Goal: Information Seeking & Learning: Compare options

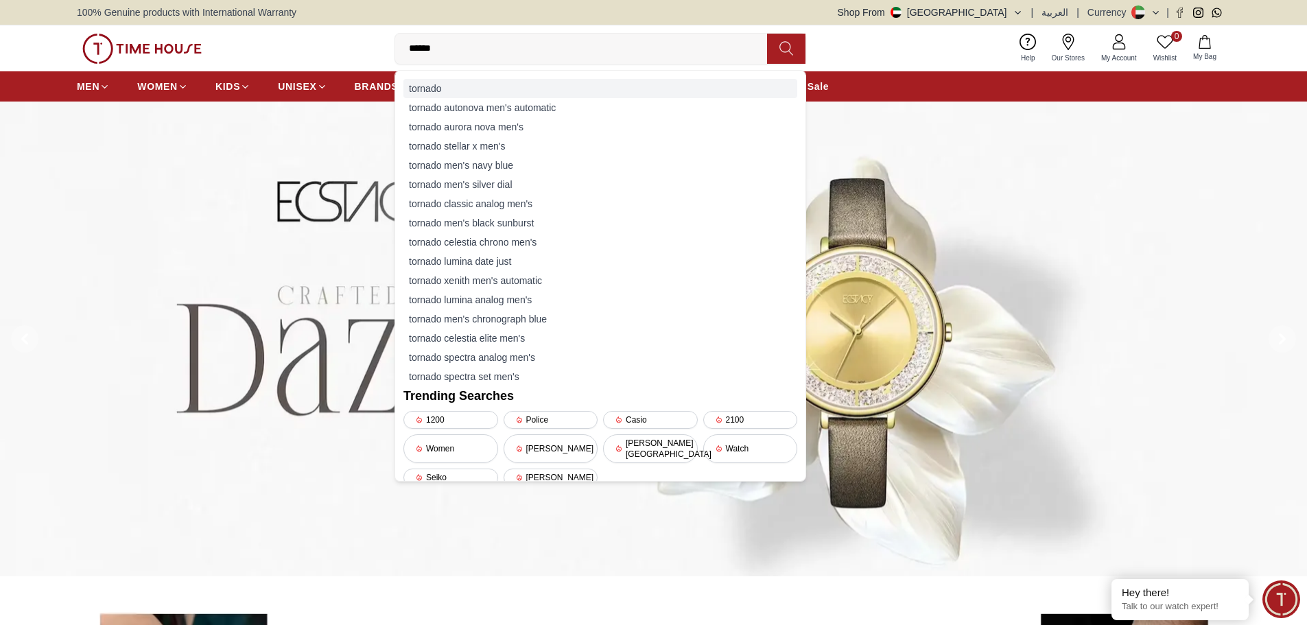
type input "******"
click at [431, 86] on div "tornado" at bounding box center [600, 88] width 394 height 19
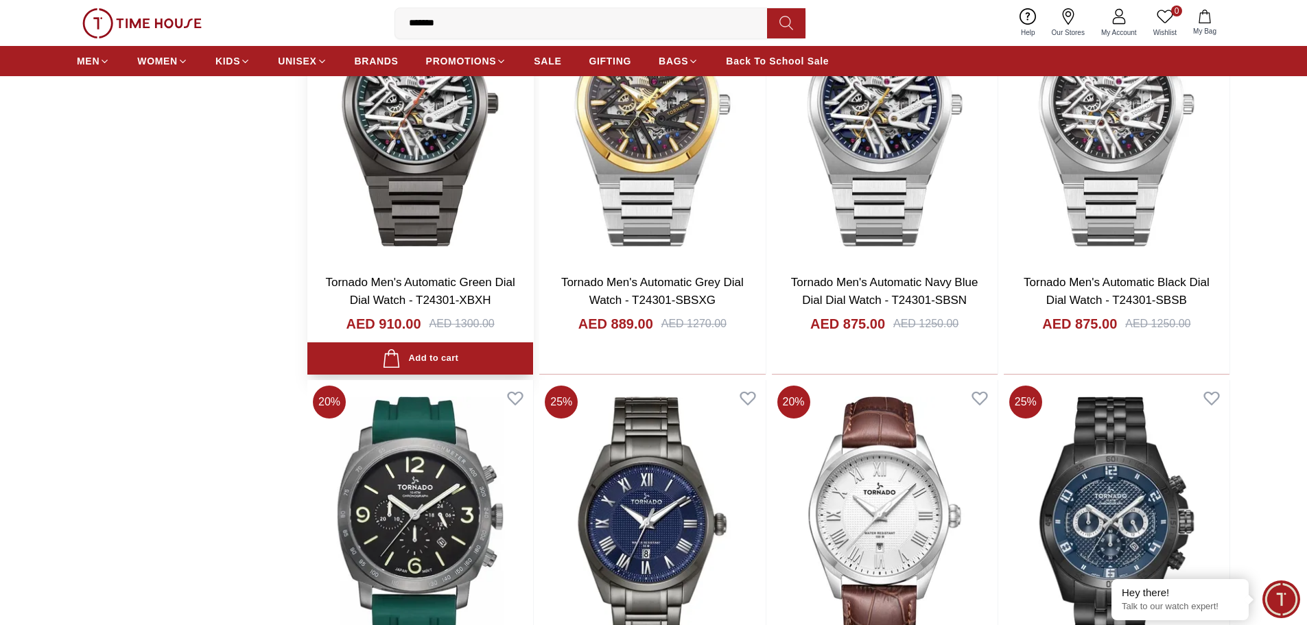
scroll to position [3773, 0]
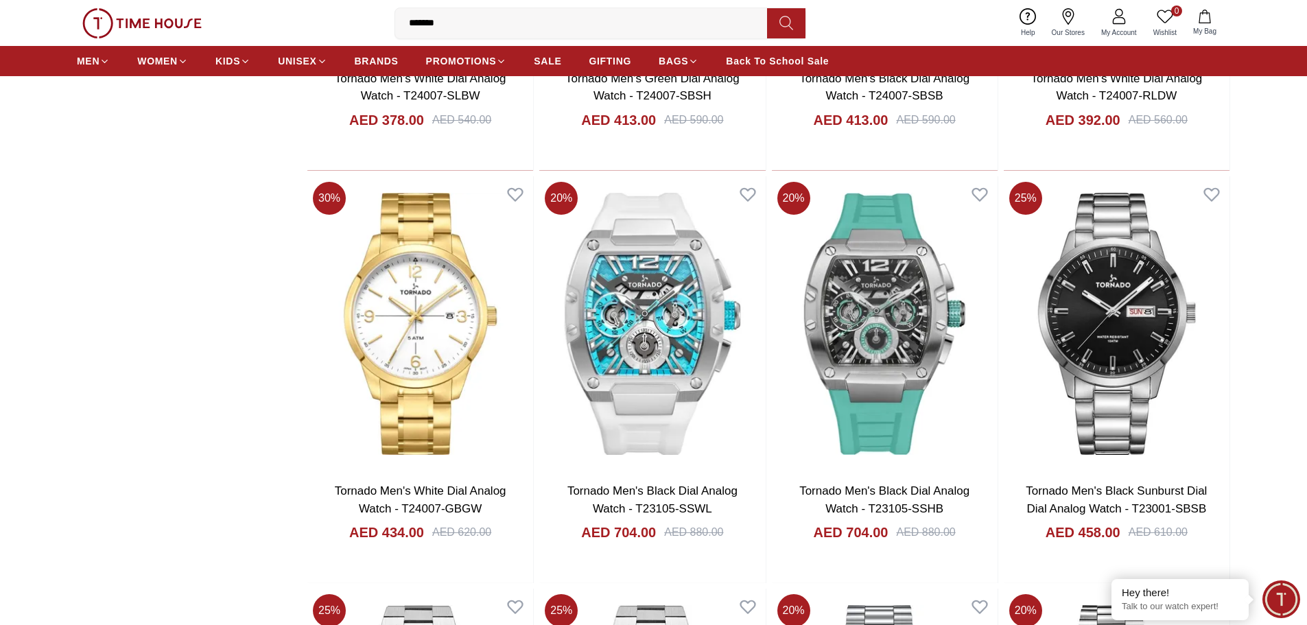
scroll to position [5488, 0]
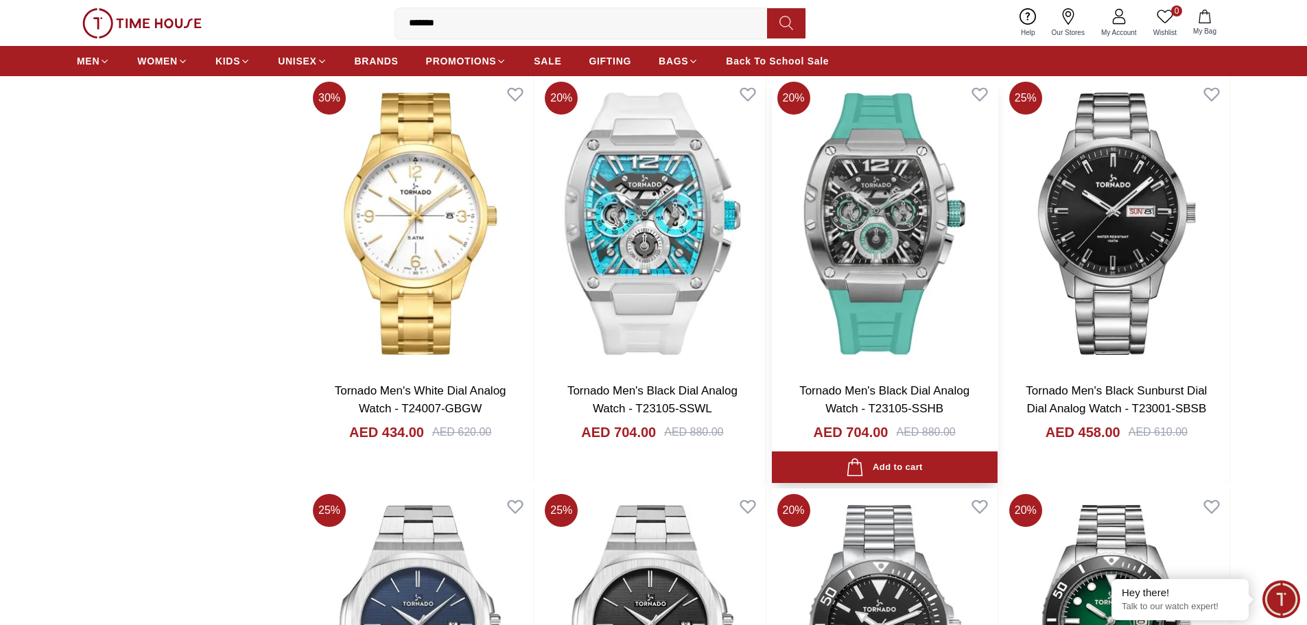
click at [855, 291] on img at bounding box center [885, 223] width 226 height 295
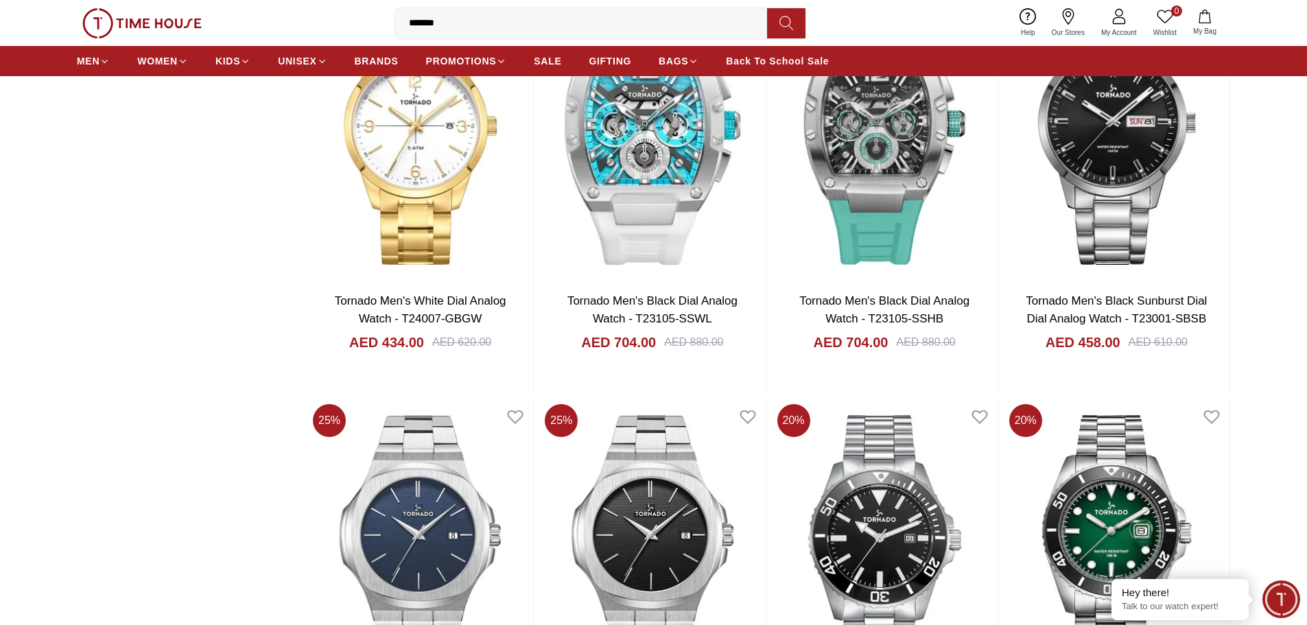
scroll to position [5557, 0]
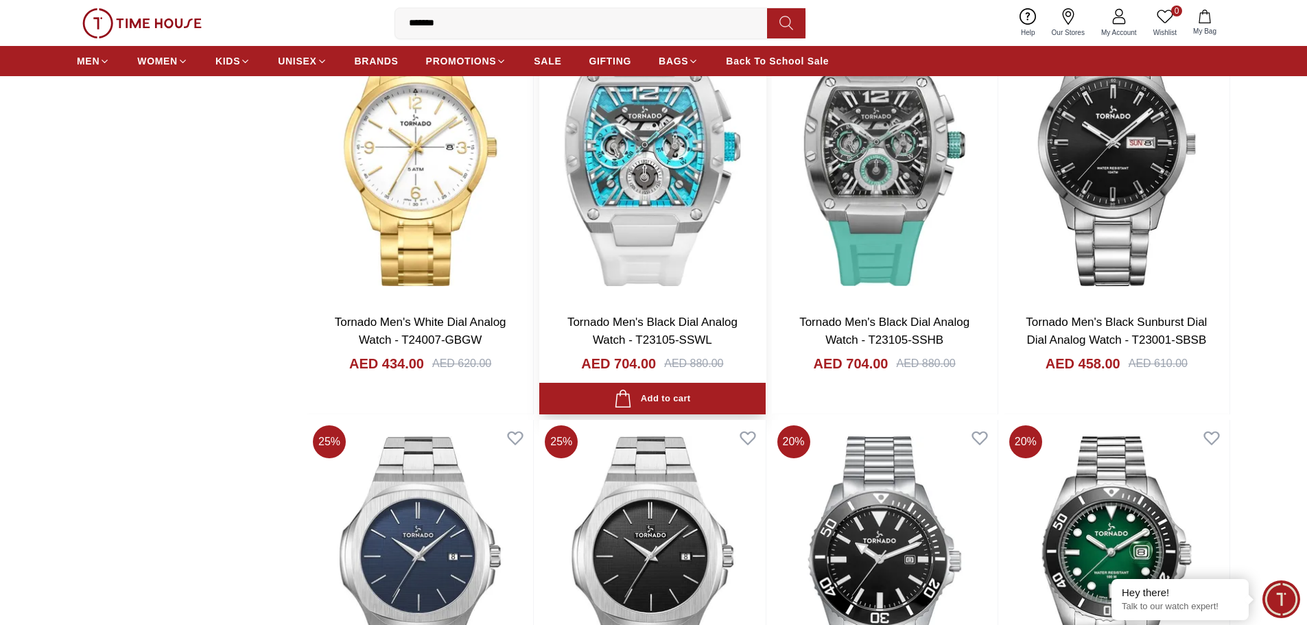
click at [697, 333] on link "Tornado Men's Black Dial Analog Watch - T23105-SSWL" at bounding box center [652, 331] width 170 height 31
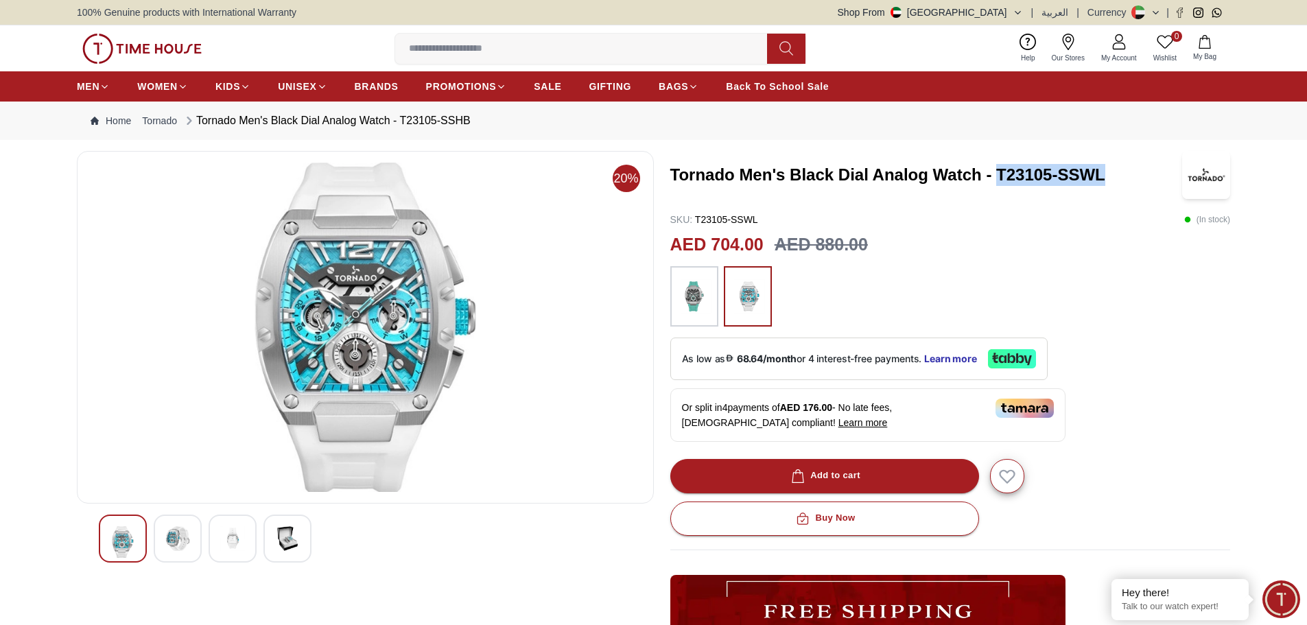
drag, startPoint x: 997, startPoint y: 173, endPoint x: 1120, endPoint y: 176, distance: 122.2
click at [1120, 176] on h3 "Tornado Men's Black Dial Analog Watch - T23105-SSWL" at bounding box center [926, 175] width 512 height 22
copy h3 "T23105-SSWL"
click at [409, 47] on input at bounding box center [586, 48] width 383 height 27
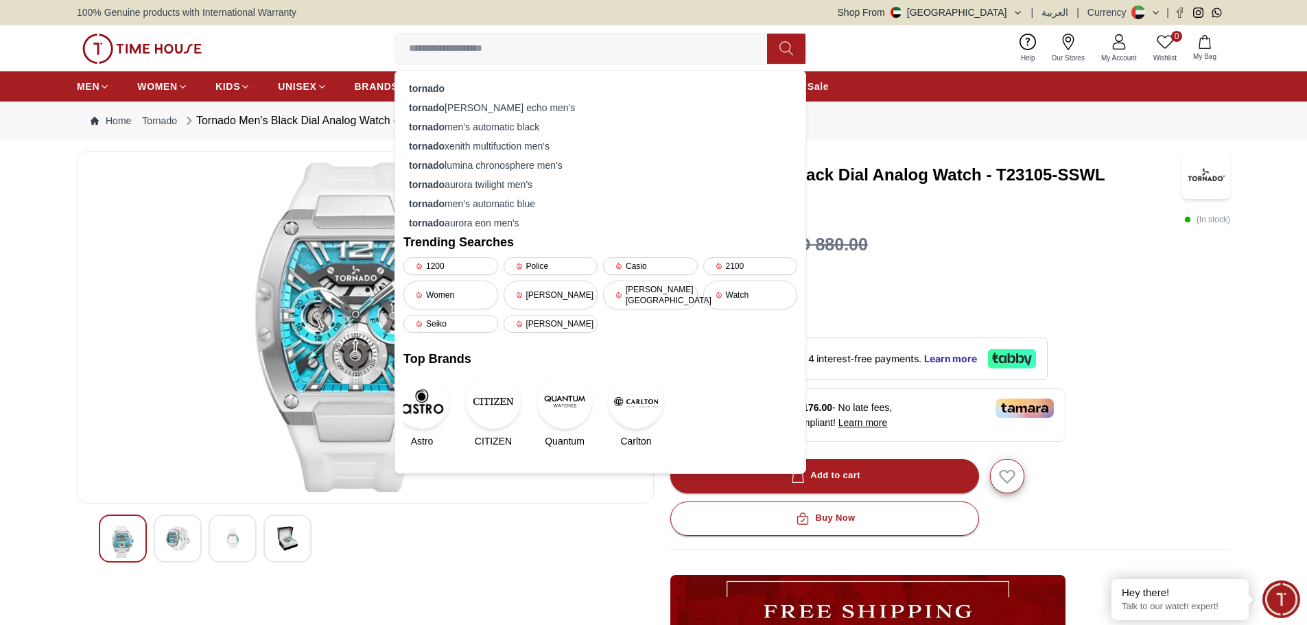
paste input "**********"
type input "**********"
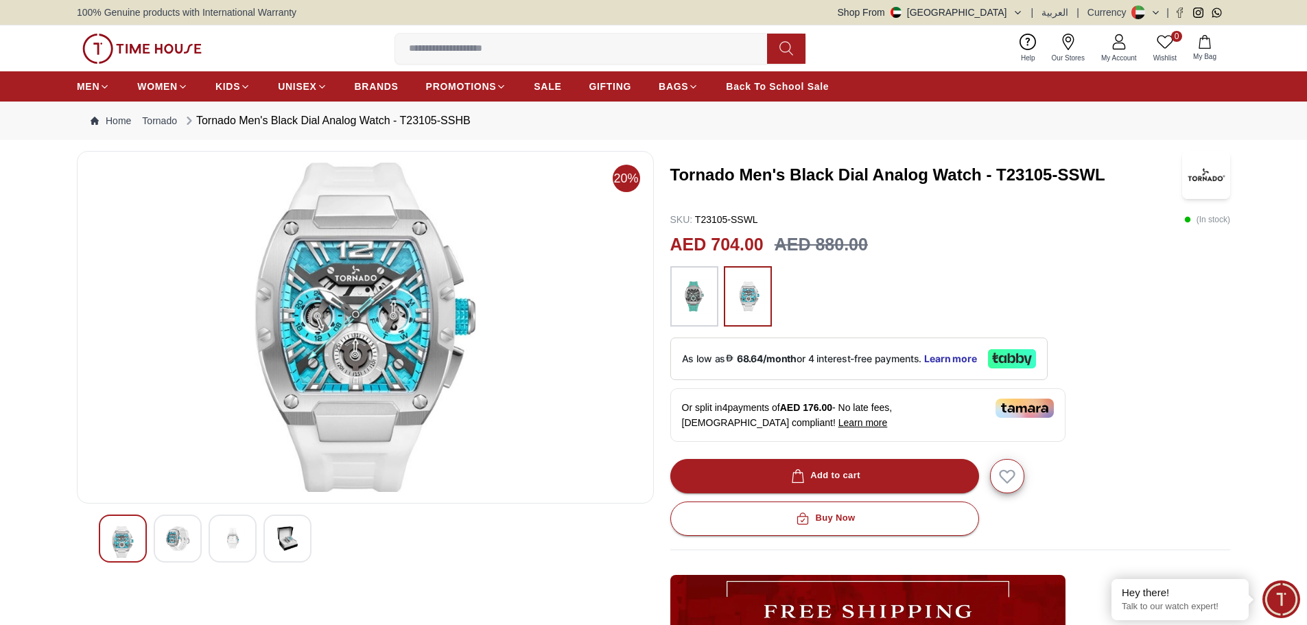
click at [715, 287] on div at bounding box center [694, 296] width 48 height 60
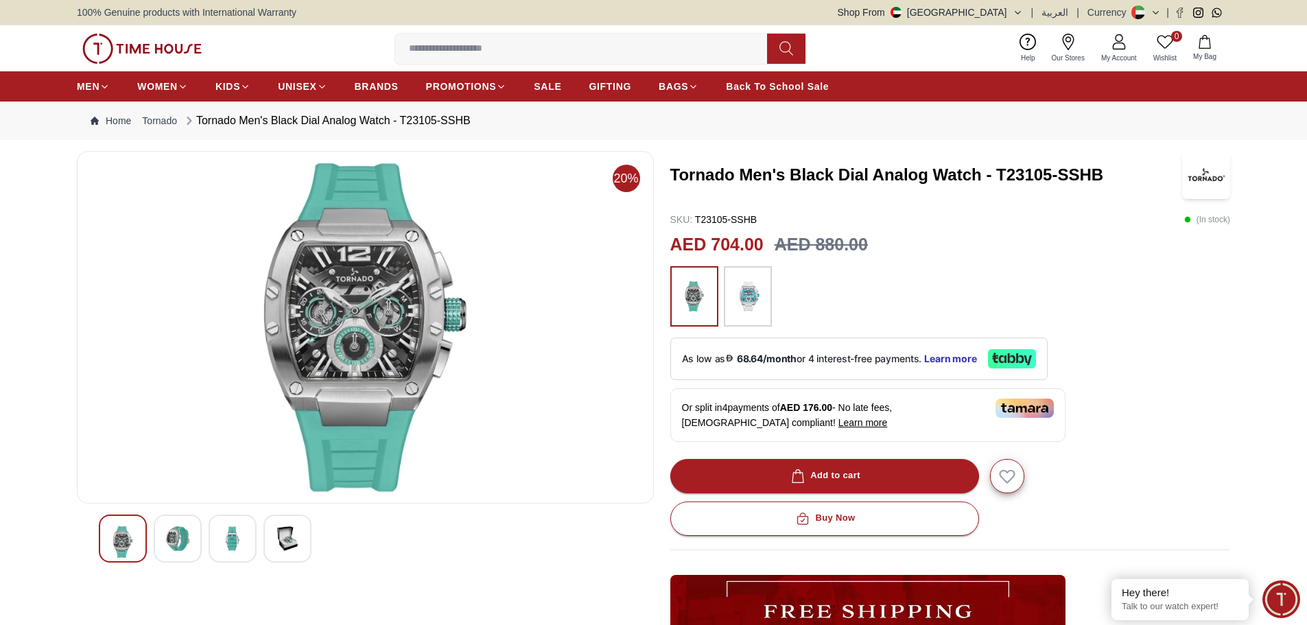
scroll to position [412, 0]
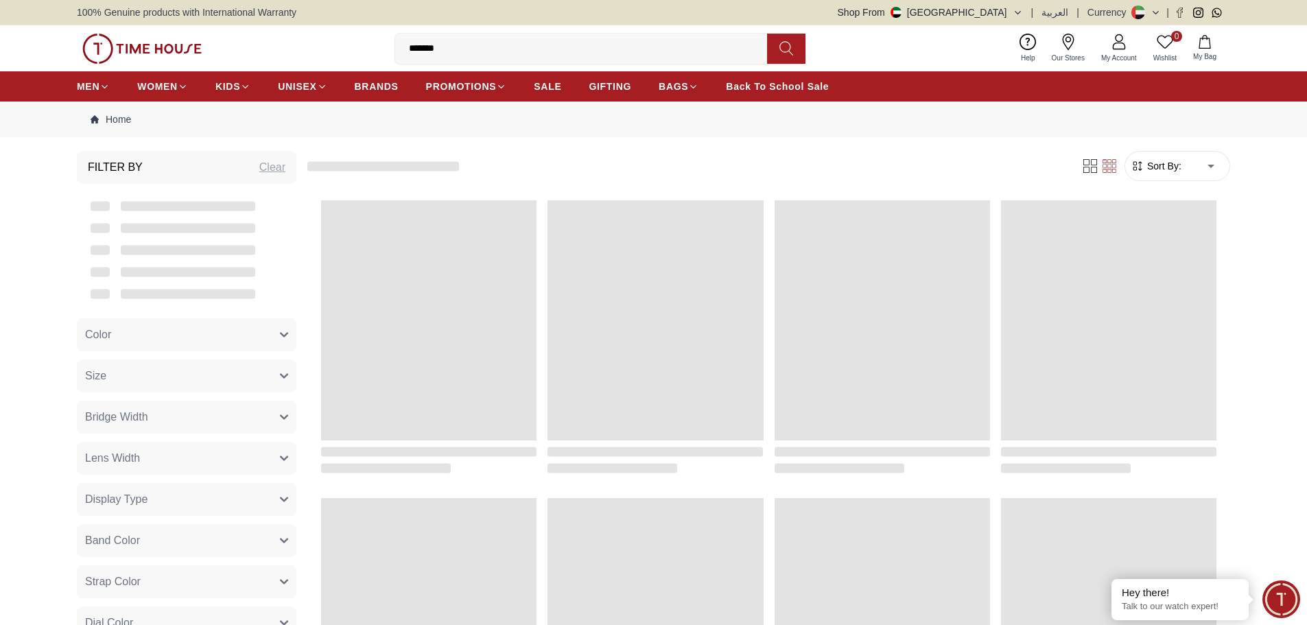
scroll to position [1294, 0]
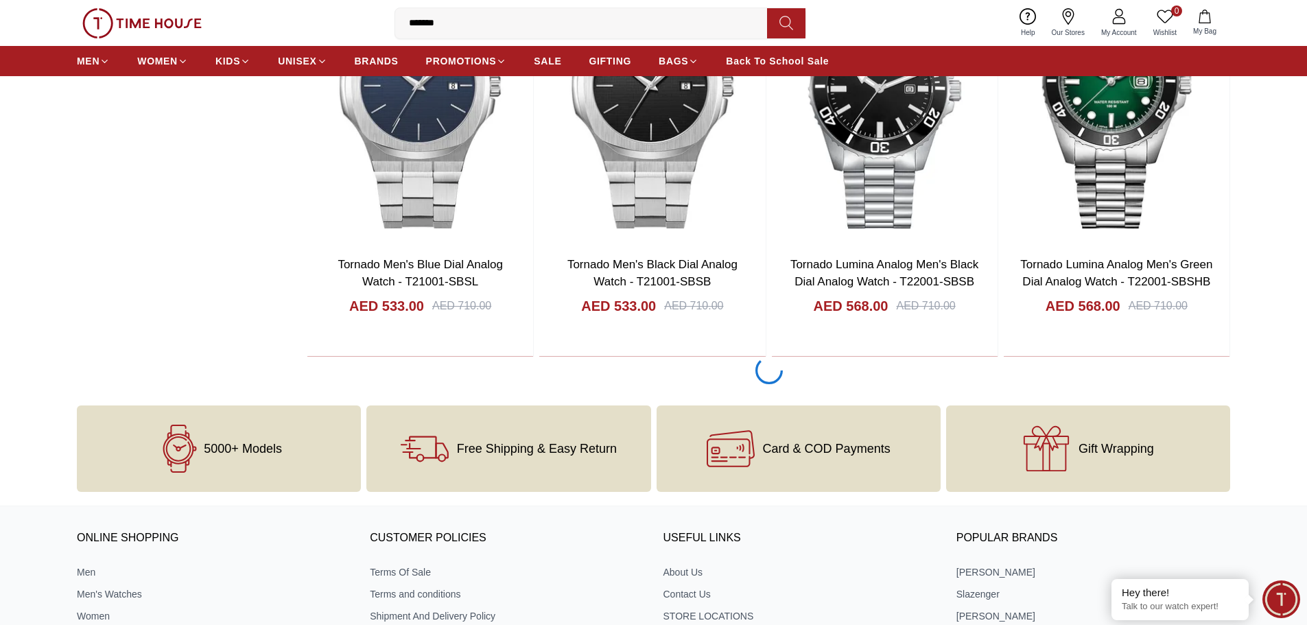
scroll to position [6233, 0]
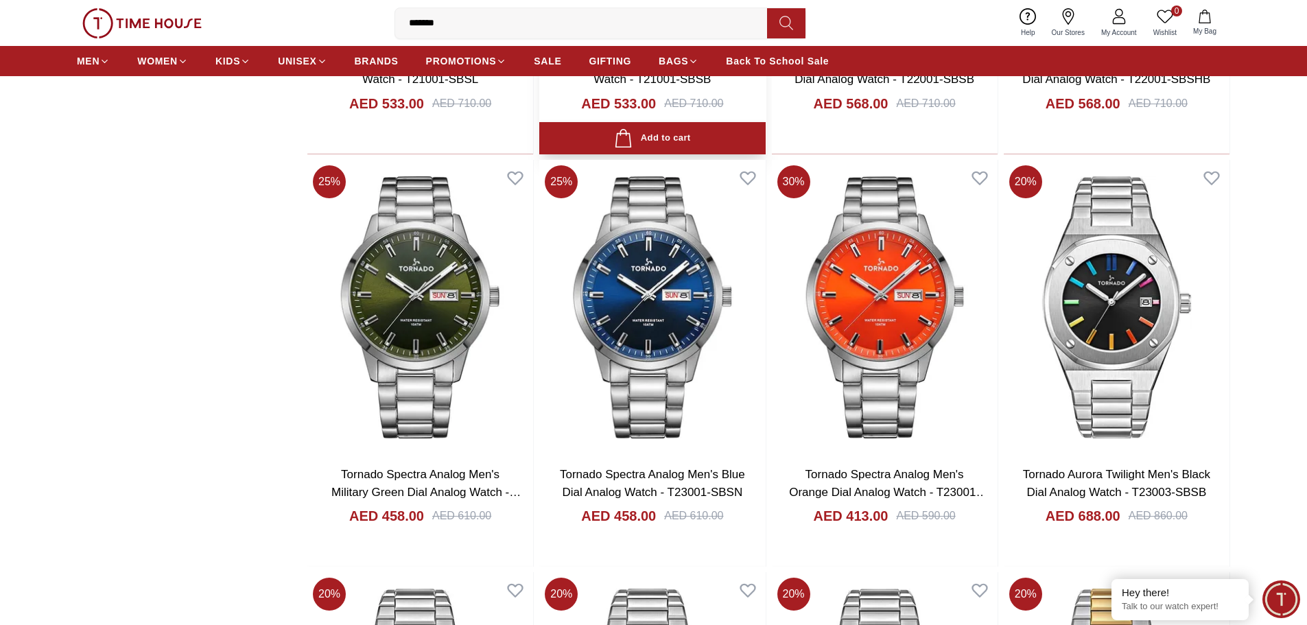
scroll to position [6233, 0]
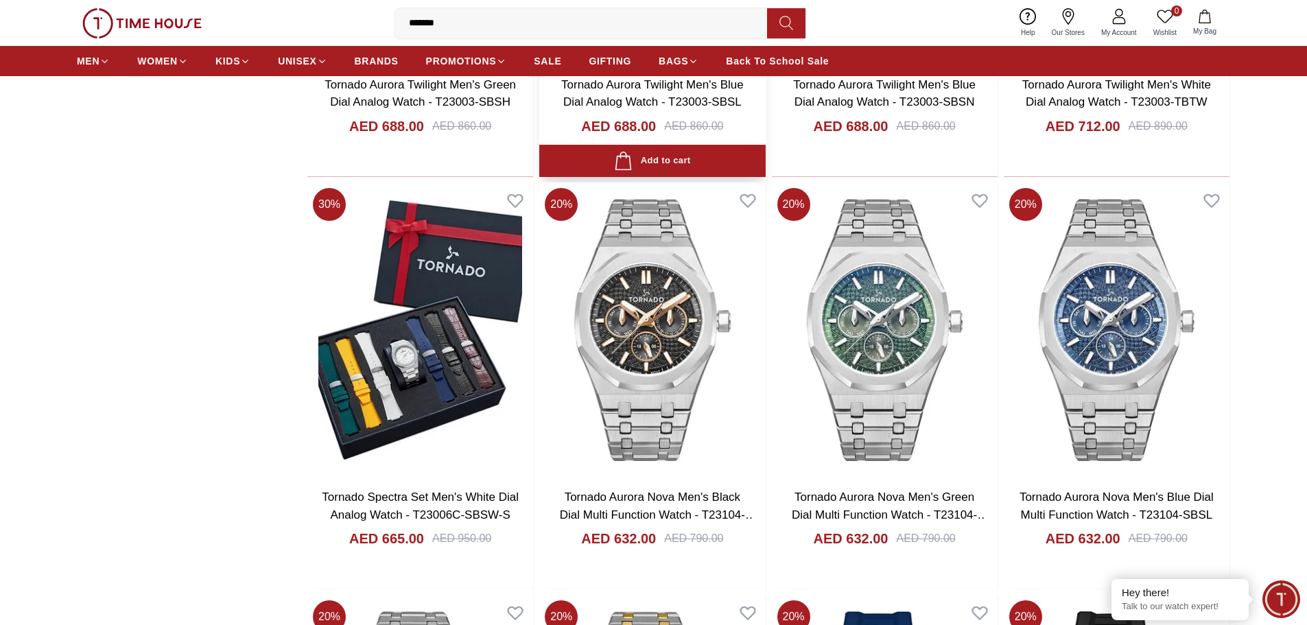
scroll to position [7056, 0]
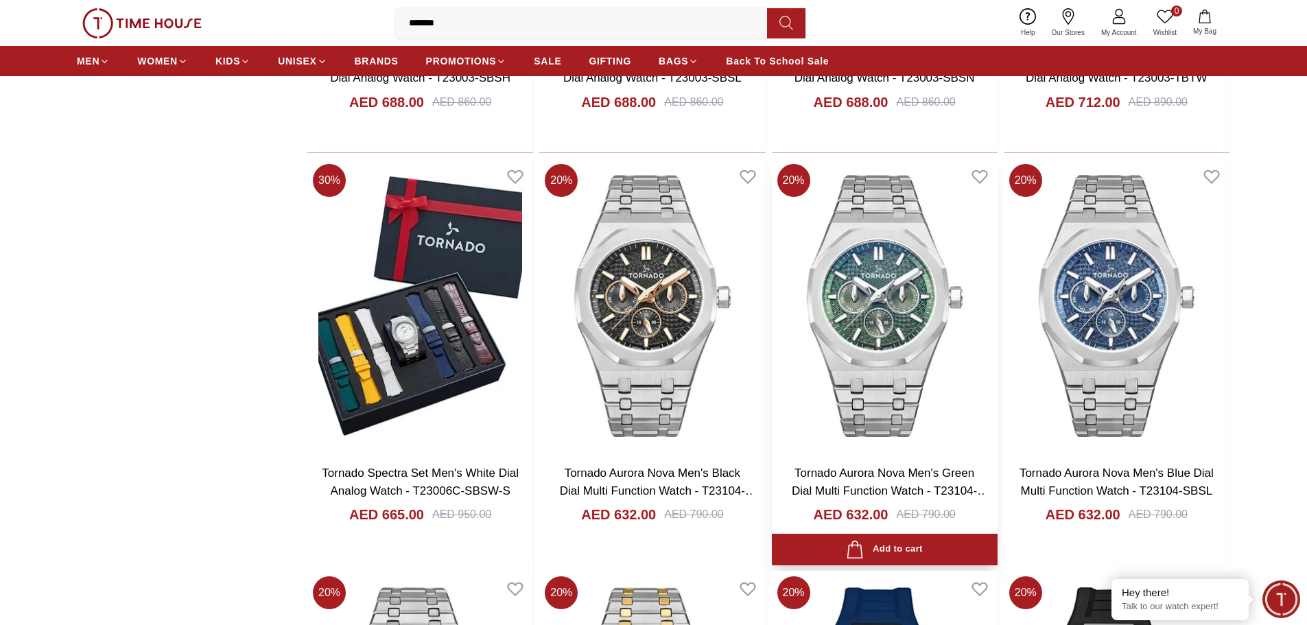
click at [930, 494] on link "Tornado Aurora Nova Men's Green Dial Multi Function Watch - T23104-SBSH" at bounding box center [890, 490] width 197 height 48
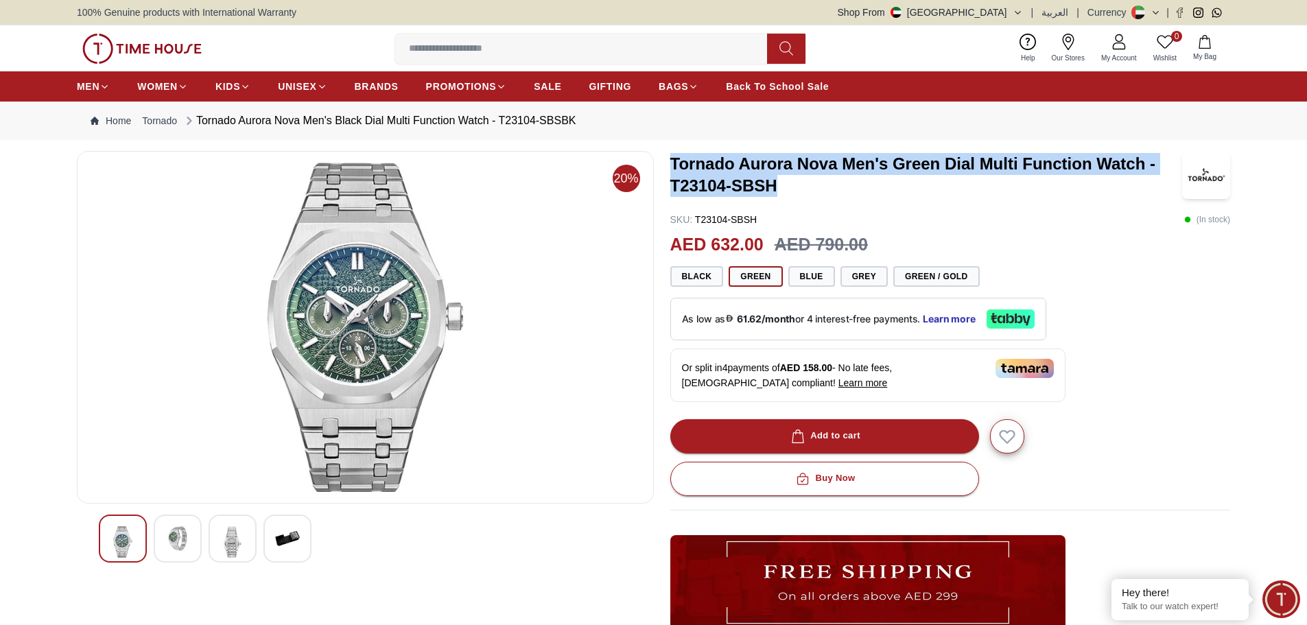
drag, startPoint x: 777, startPoint y: 187, endPoint x: 672, endPoint y: 163, distance: 107.7
click at [672, 163] on h3 "Tornado Aurora Nova Men's Green Dial Multi Function Watch - T23104-SBSH" at bounding box center [926, 175] width 512 height 44
copy h3 "Tornado Aurora Nova Men's Green Dial Multi Function Watch - T23104-SBSH"
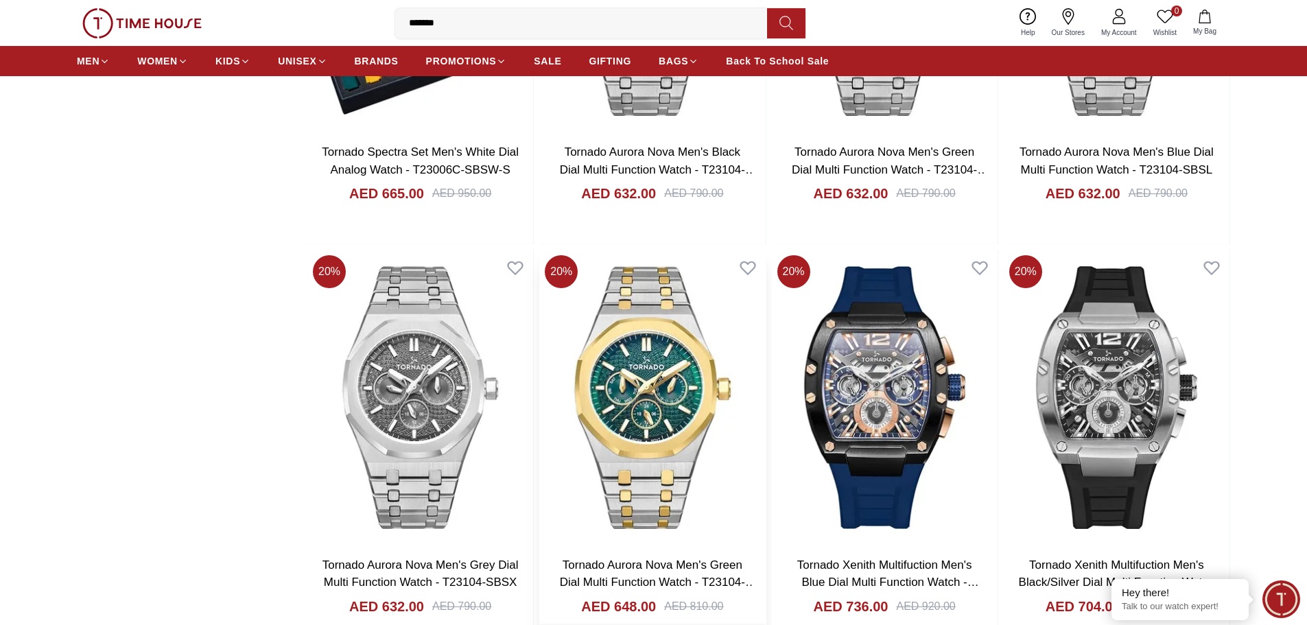
scroll to position [7605, 0]
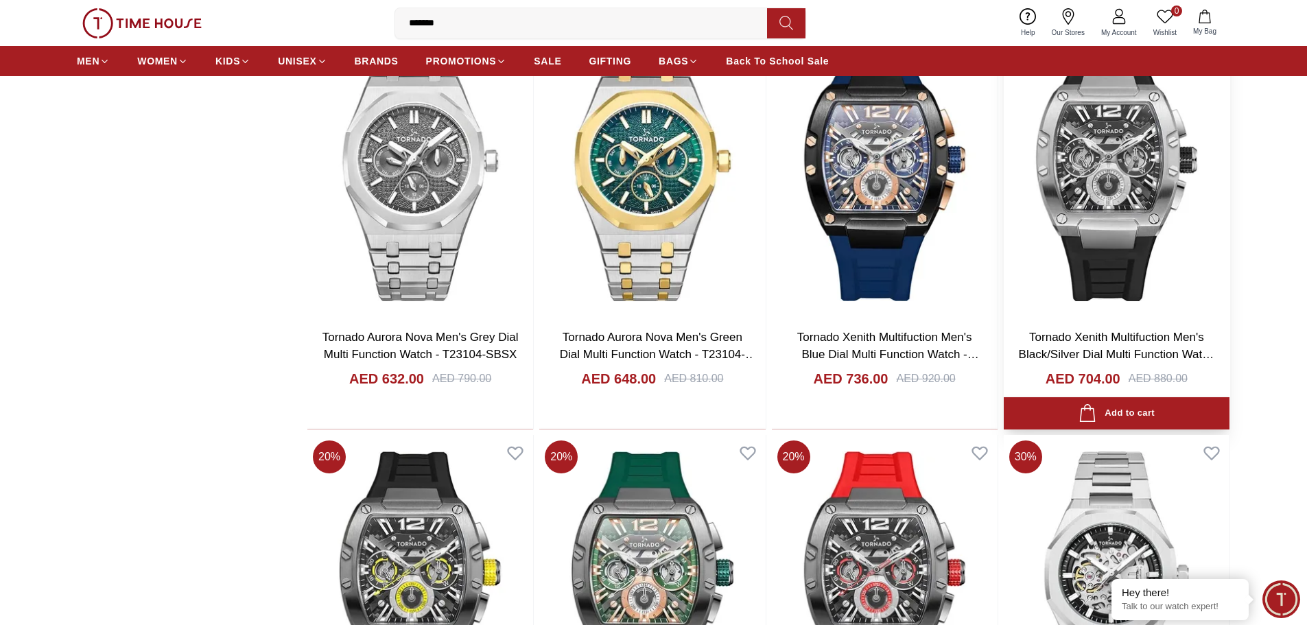
click at [1075, 342] on link "Tornado Xenith Multifuction Men's Black/Silver Dial Multi Function Watch - T231…" at bounding box center [1117, 355] width 196 height 48
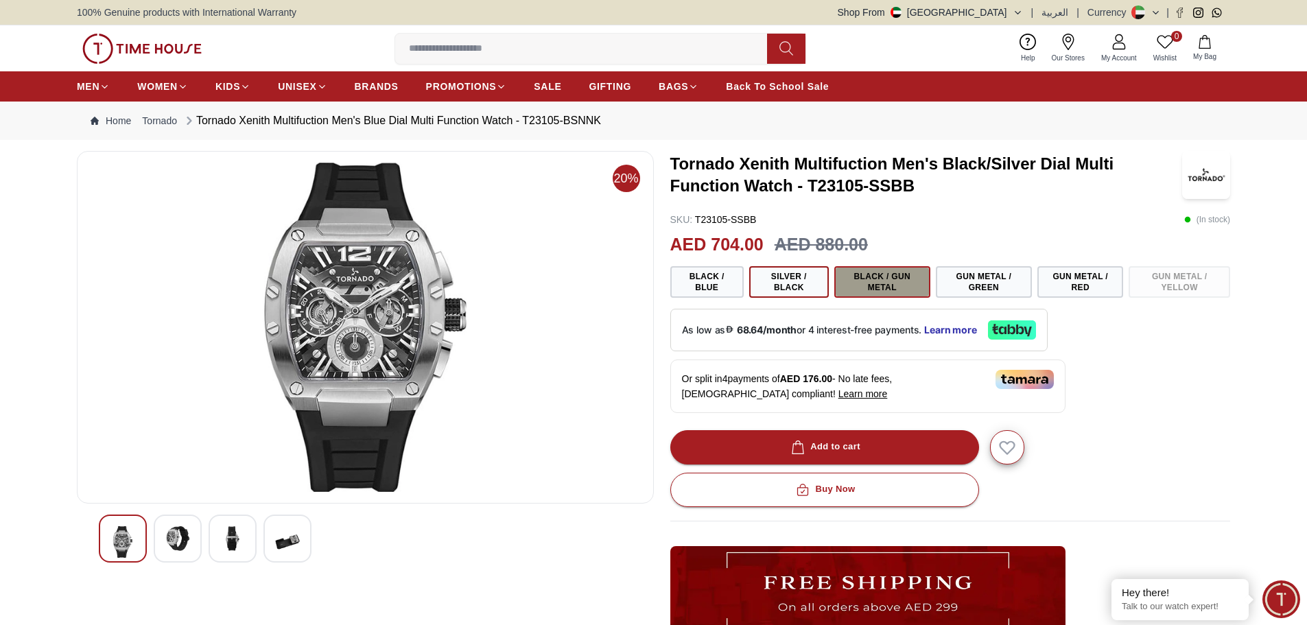
click at [868, 285] on button "Black / Gun Metal" at bounding box center [882, 282] width 96 height 32
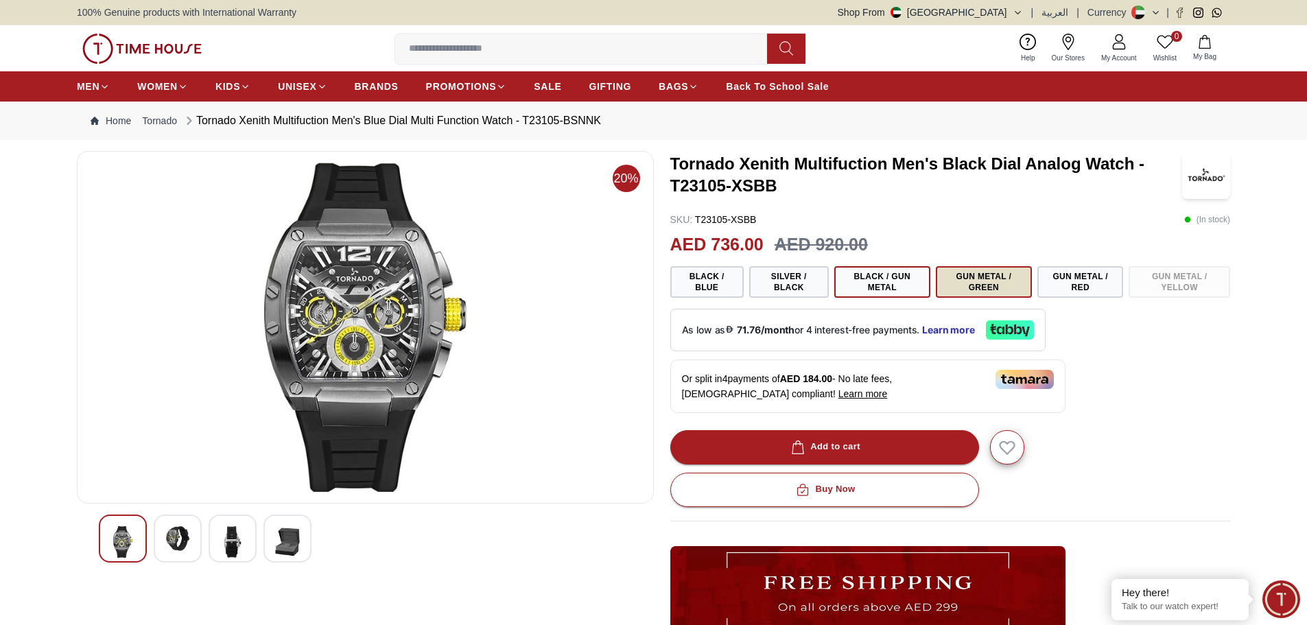
click at [975, 294] on button "Gun Metal / Green" at bounding box center [984, 282] width 96 height 32
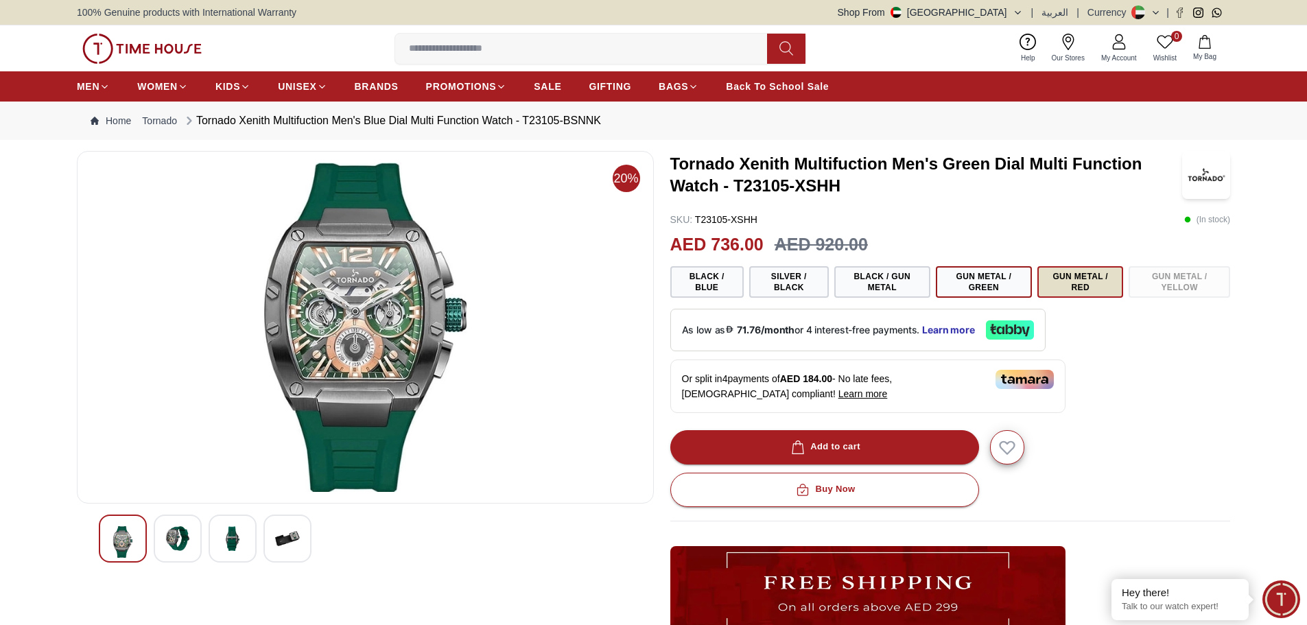
click at [1099, 281] on button "Gun Metal / Red" at bounding box center [1080, 282] width 86 height 32
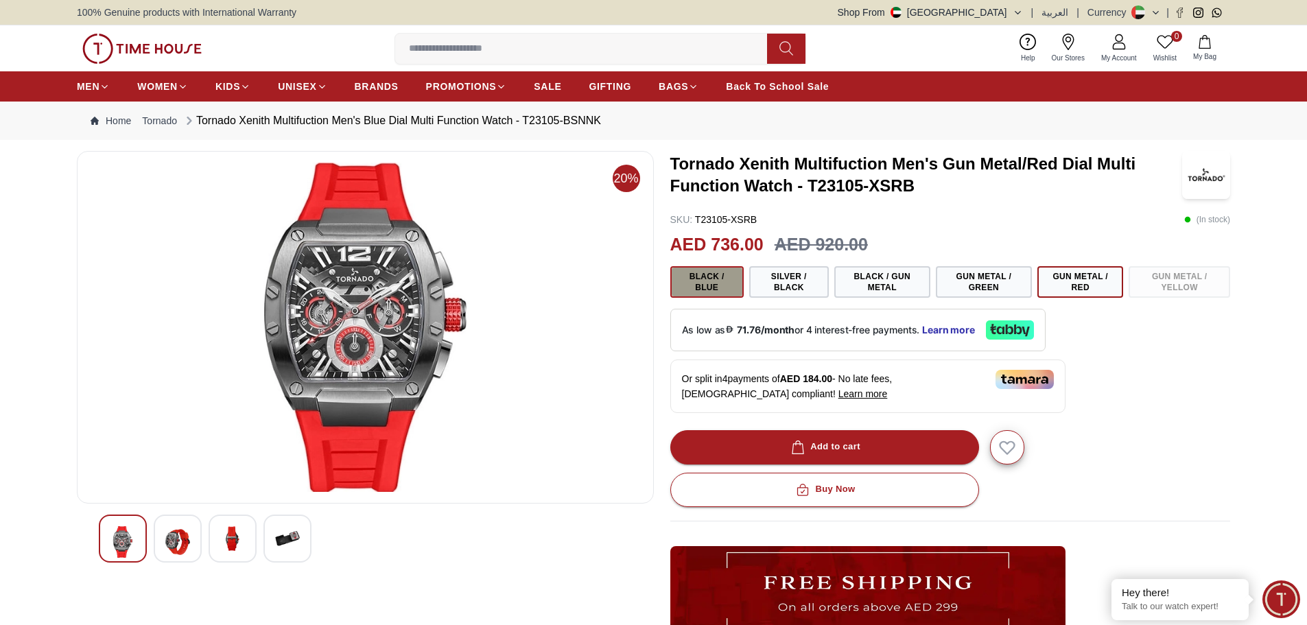
click at [717, 294] on button "Black / Blue" at bounding box center [706, 282] width 73 height 32
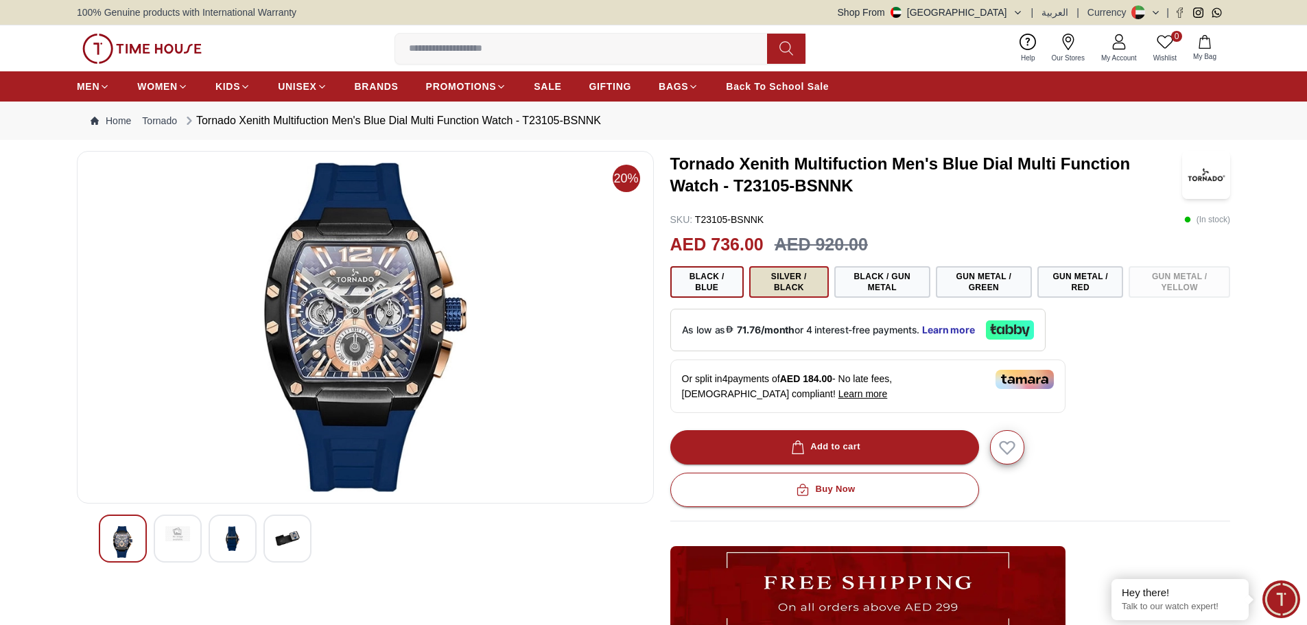
click at [769, 292] on button "Silver / Black" at bounding box center [789, 282] width 80 height 32
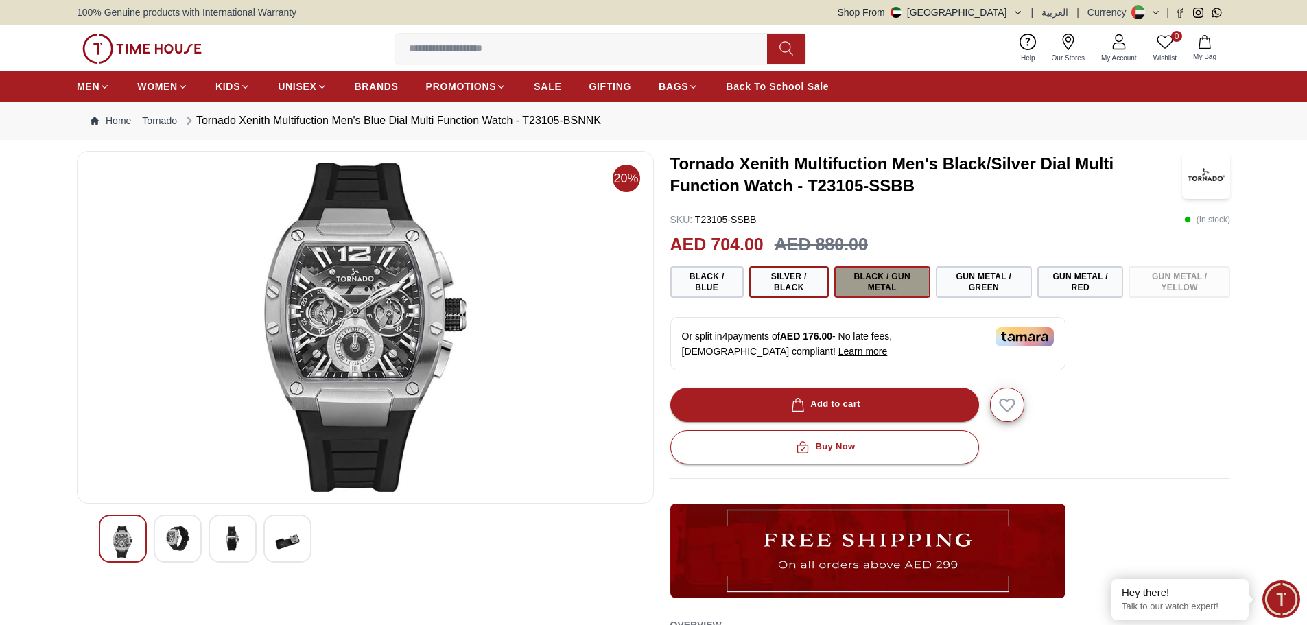
click at [856, 279] on button "Black / Gun Metal" at bounding box center [882, 282] width 96 height 32
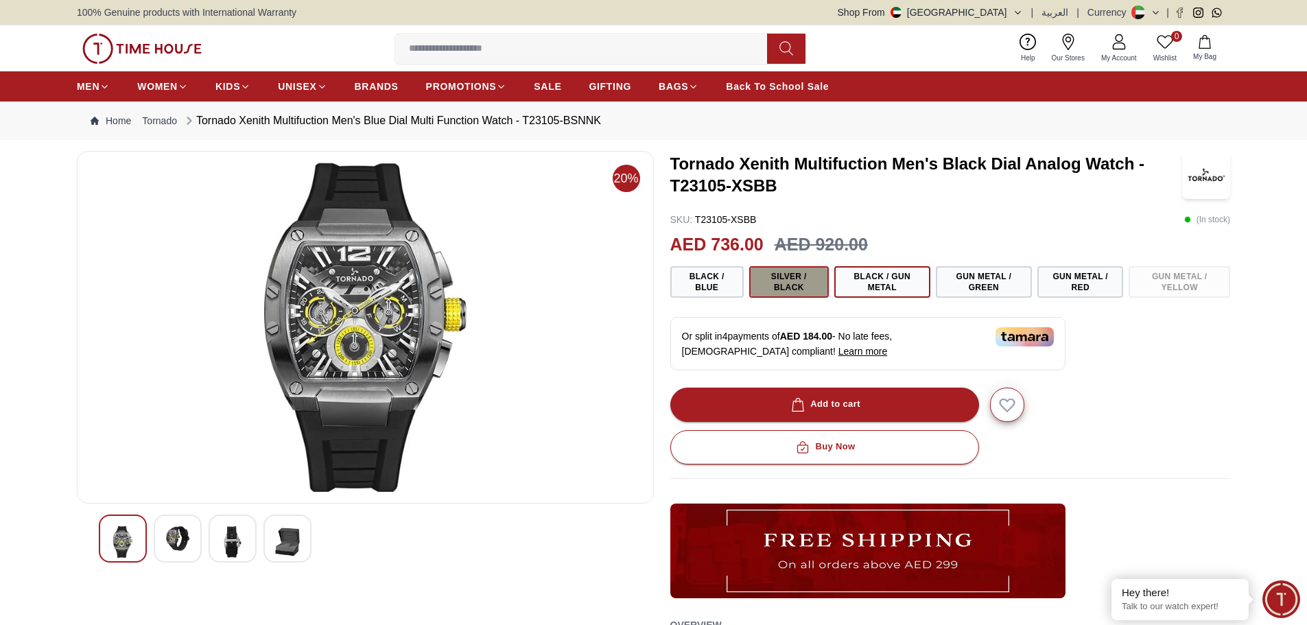
click at [800, 281] on button "Silver / Black" at bounding box center [789, 282] width 80 height 32
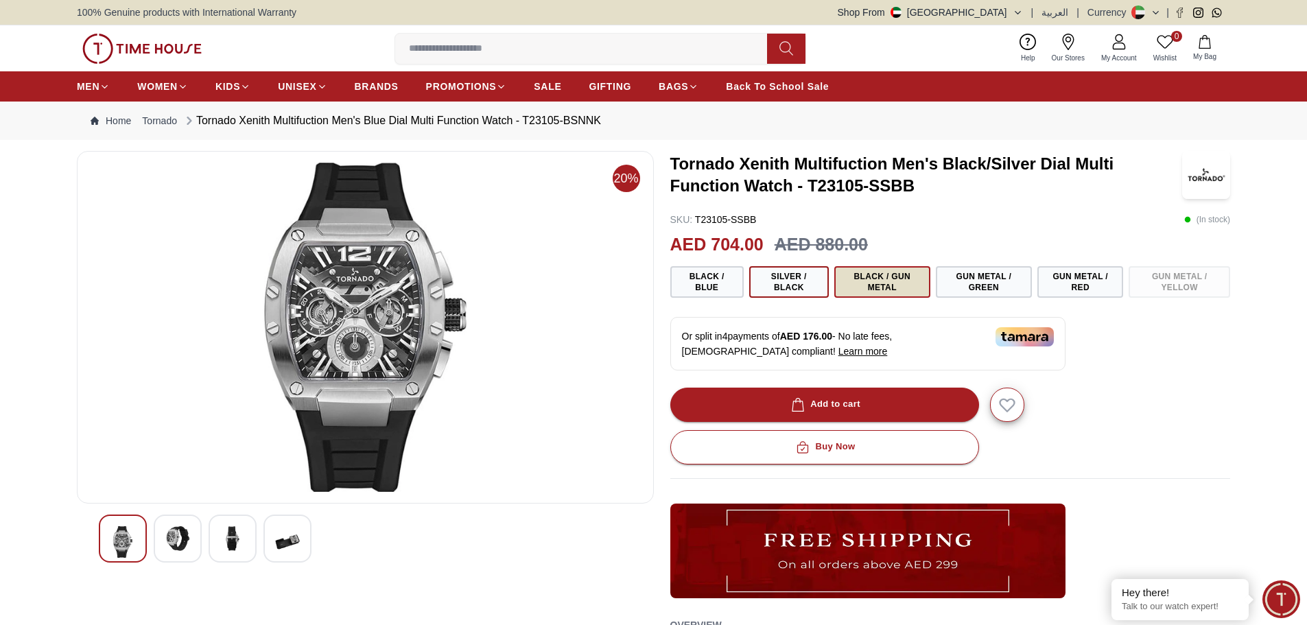
click at [881, 275] on button "Black / Gun Metal" at bounding box center [882, 282] width 96 height 32
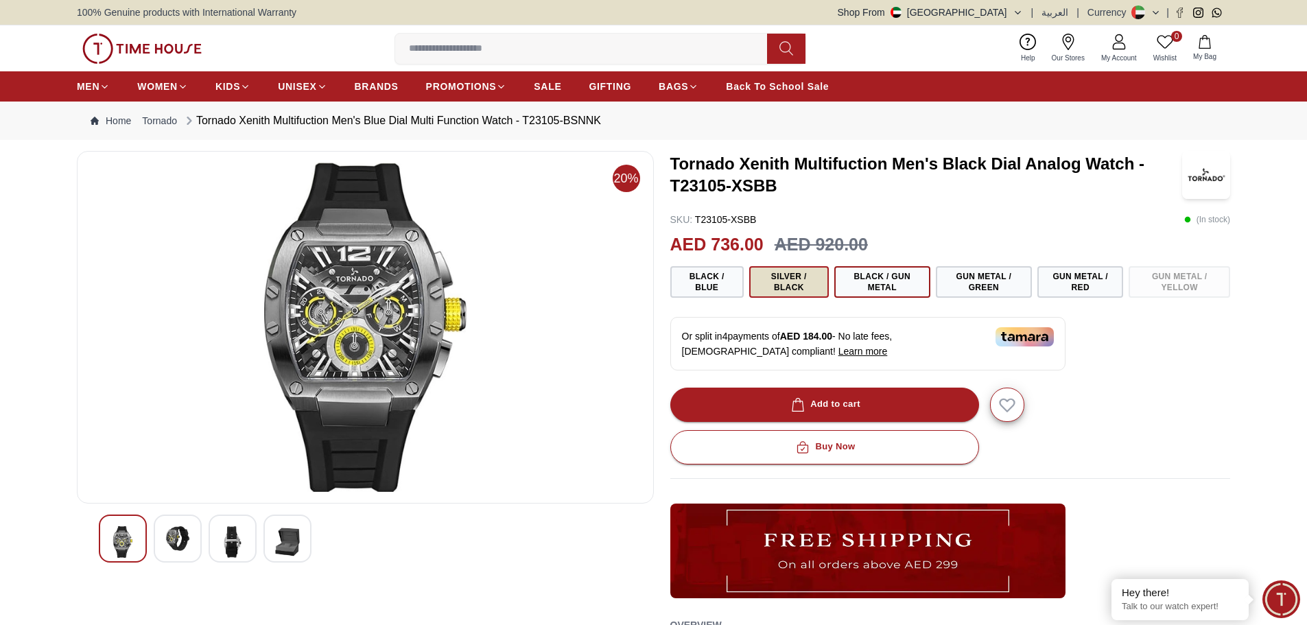
click at [784, 281] on button "Silver / Black" at bounding box center [789, 282] width 80 height 32
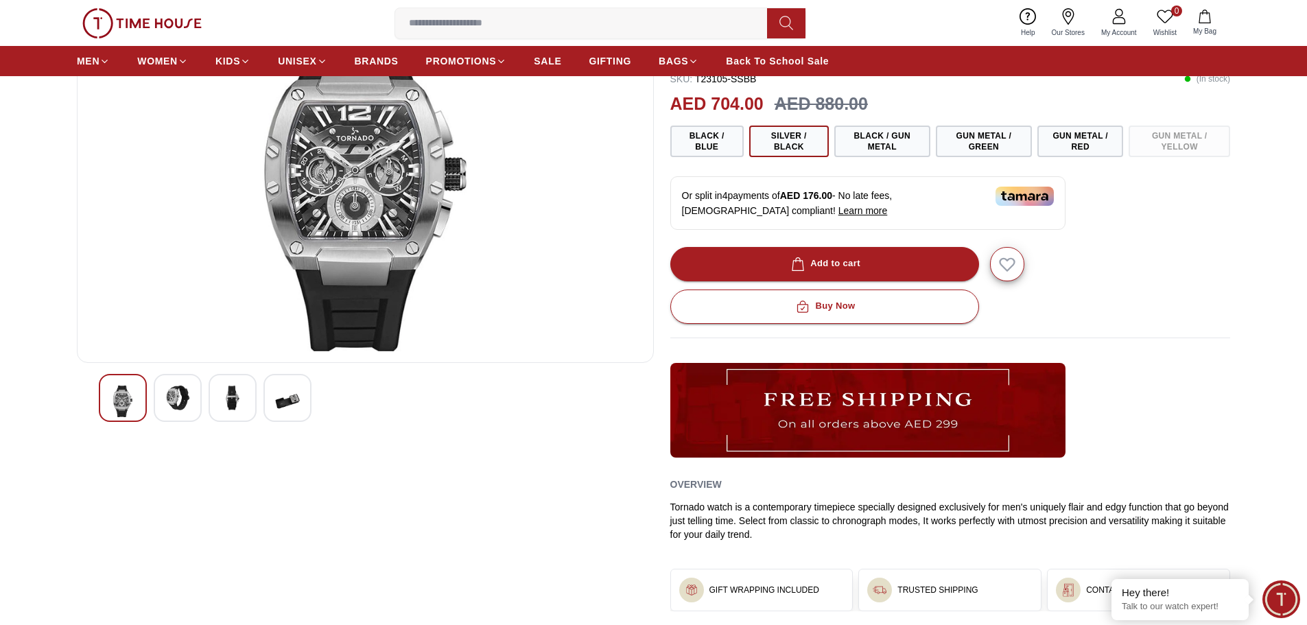
scroll to position [137, 0]
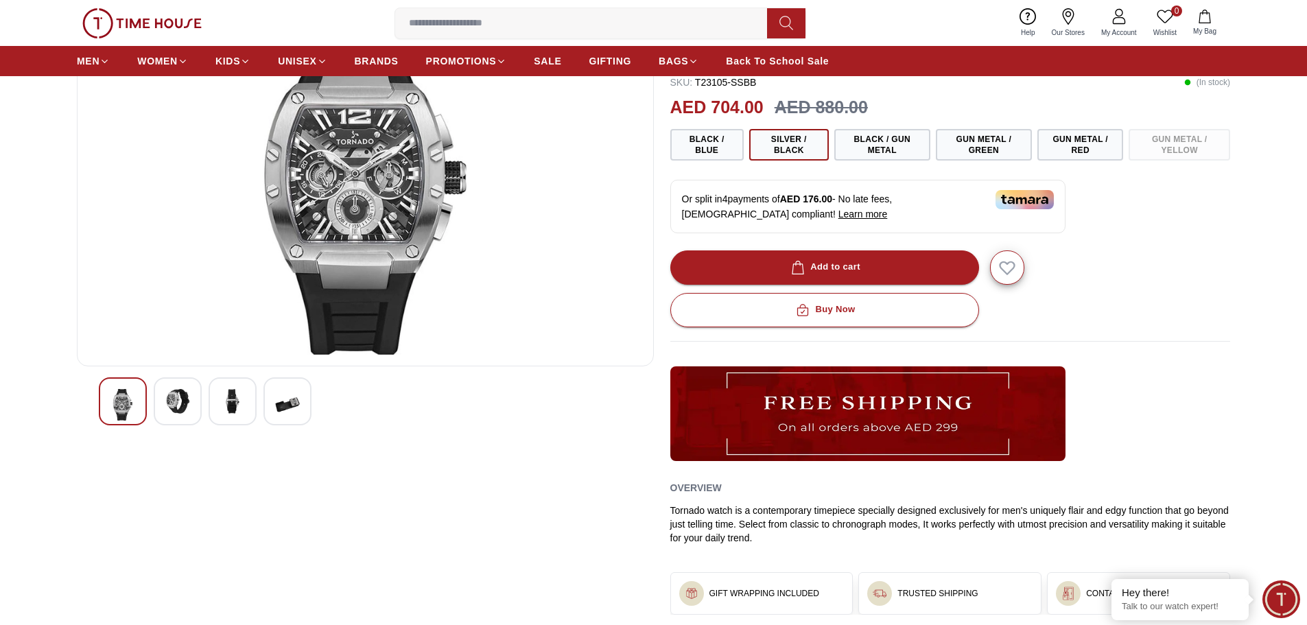
click at [215, 399] on div at bounding box center [233, 401] width 48 height 48
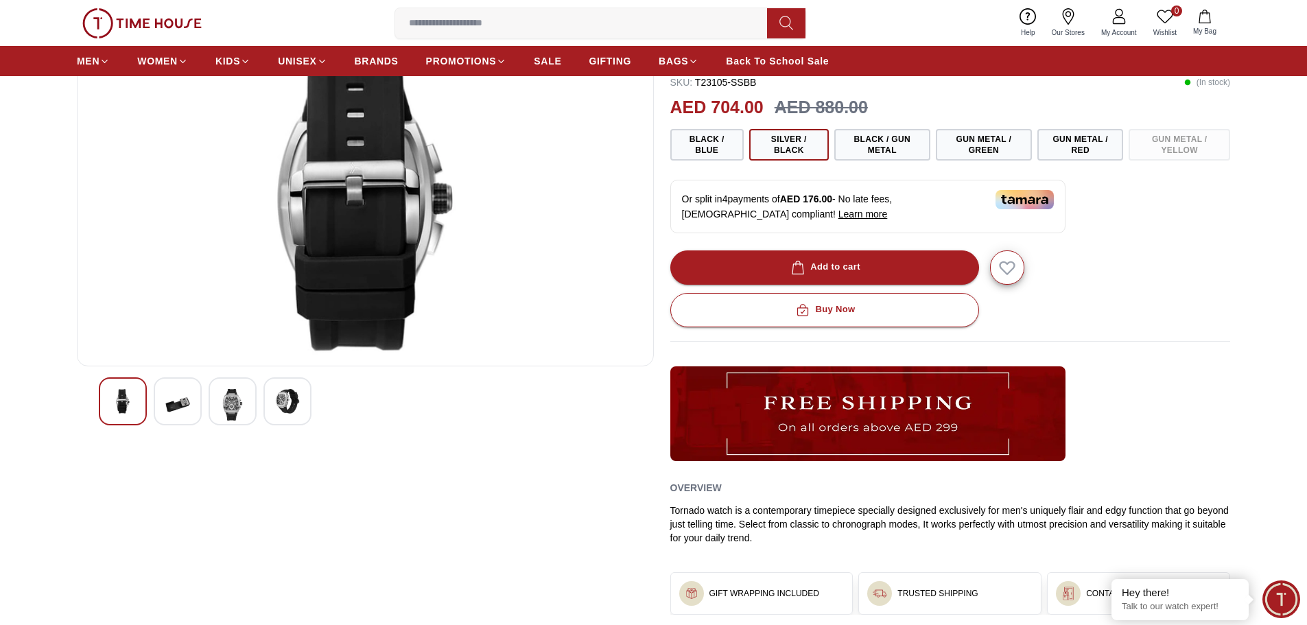
click at [261, 400] on div at bounding box center [365, 401] width 533 height 48
click at [278, 399] on img at bounding box center [287, 401] width 25 height 25
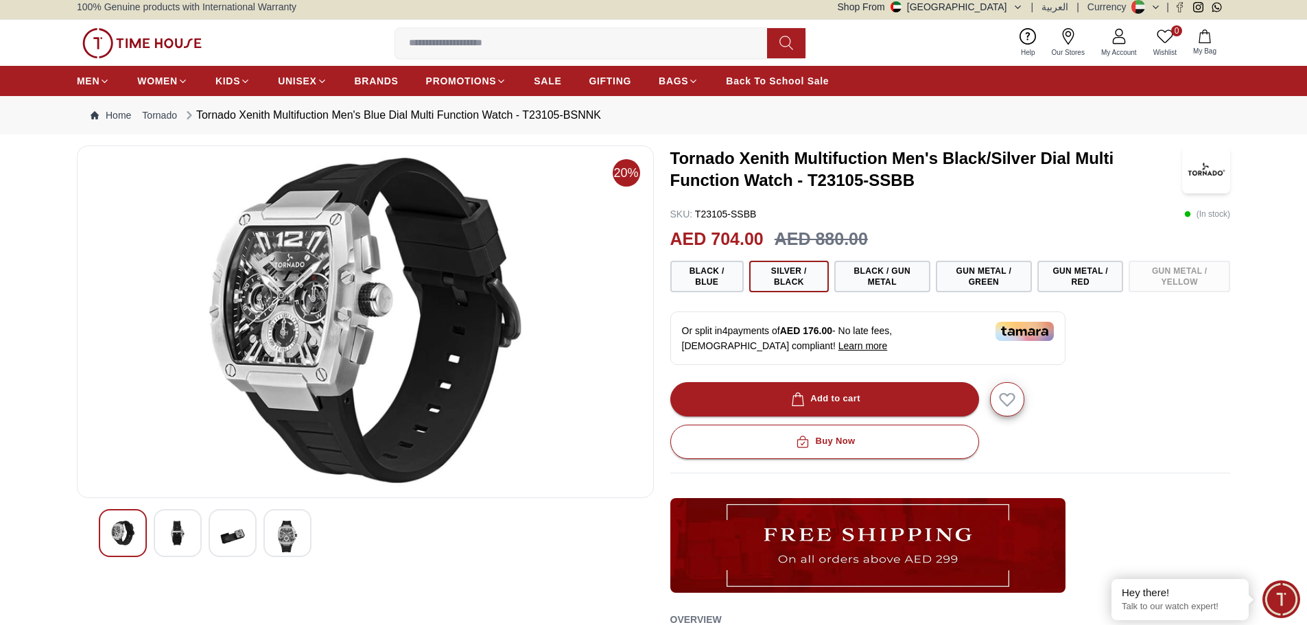
scroll to position [0, 0]
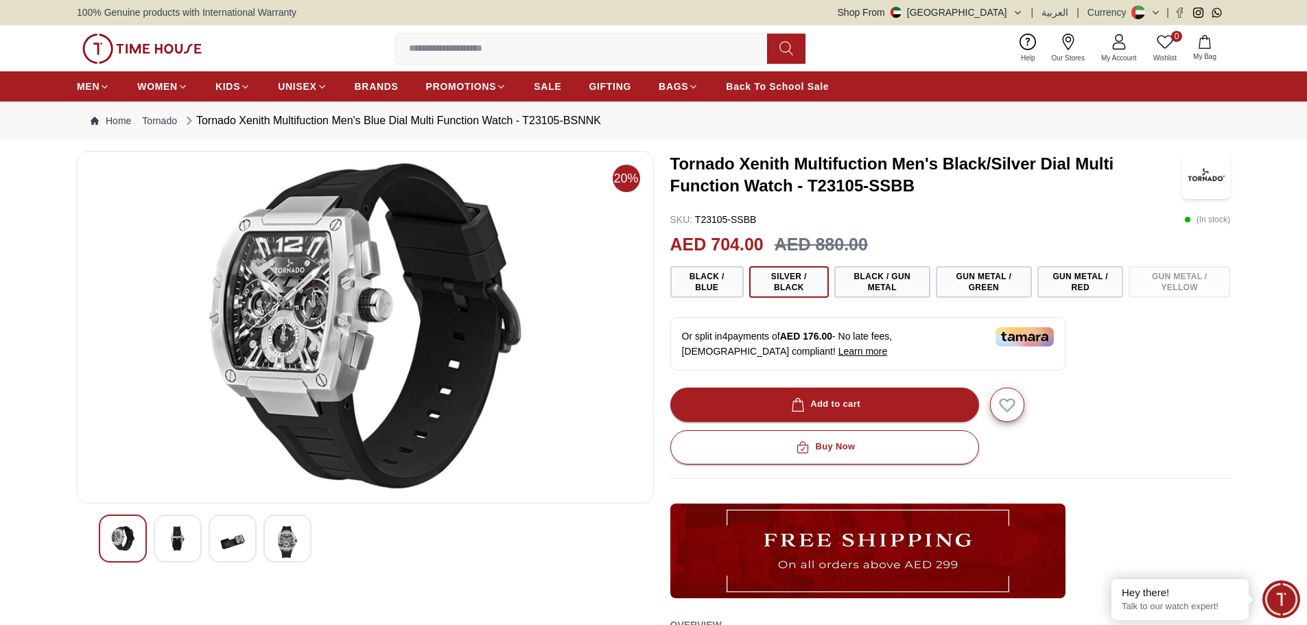
click at [122, 534] on img at bounding box center [122, 538] width 25 height 25
click at [147, 536] on div at bounding box center [365, 538] width 533 height 48
click at [176, 534] on img at bounding box center [177, 538] width 25 height 25
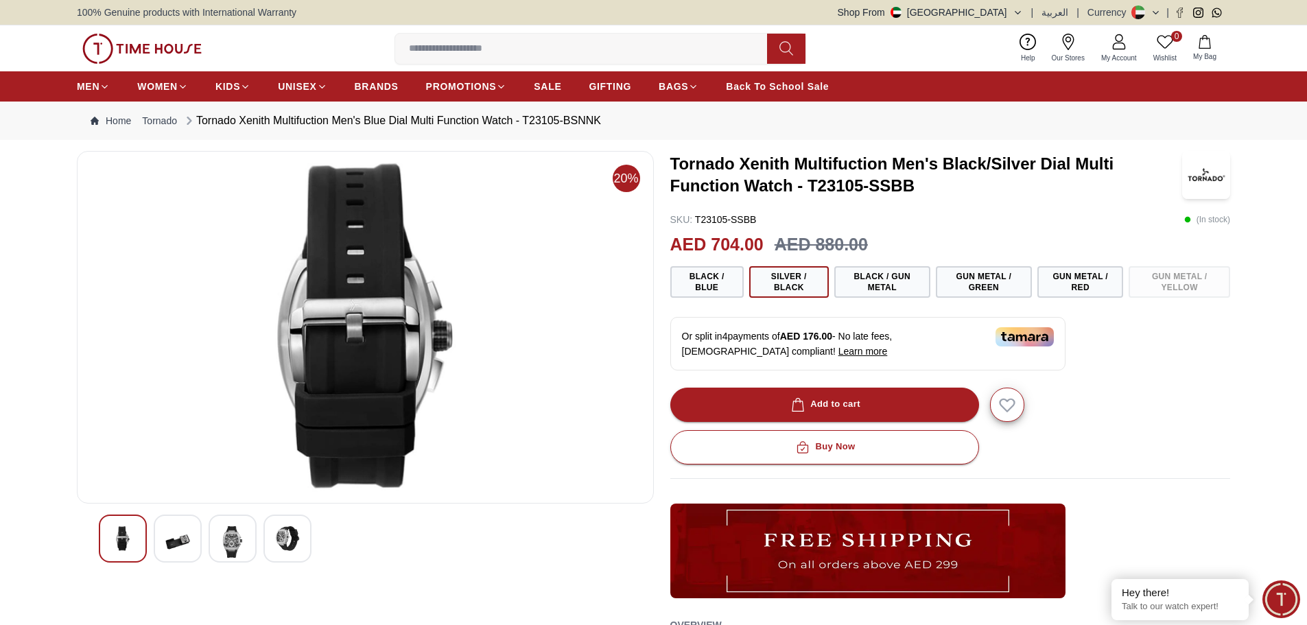
click at [222, 547] on img at bounding box center [232, 542] width 25 height 32
